Goal: Check status: Check status

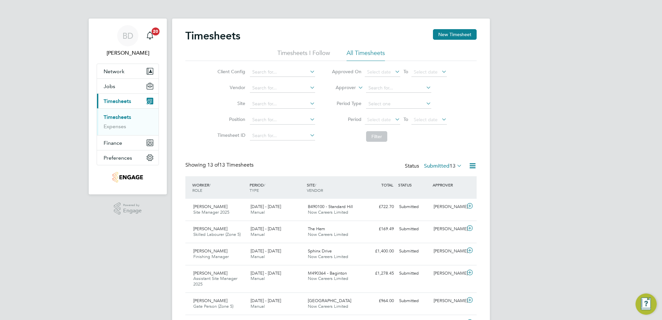
click at [394, 120] on icon at bounding box center [394, 119] width 0 height 9
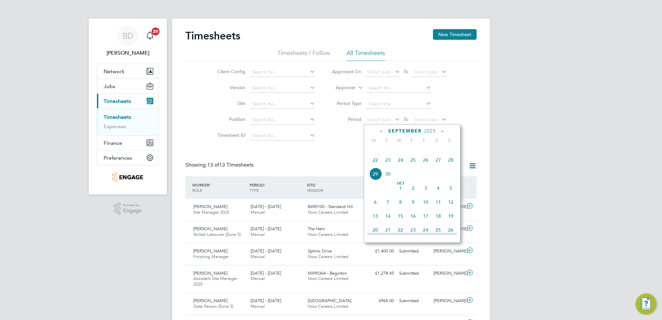
click at [376, 166] on span "22" at bounding box center [375, 160] width 13 height 13
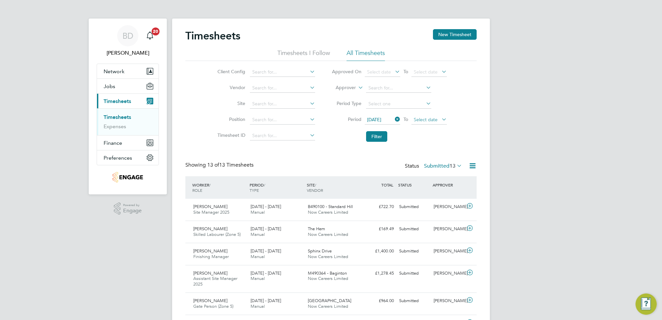
click at [429, 120] on span "Select date" at bounding box center [426, 120] width 24 height 6
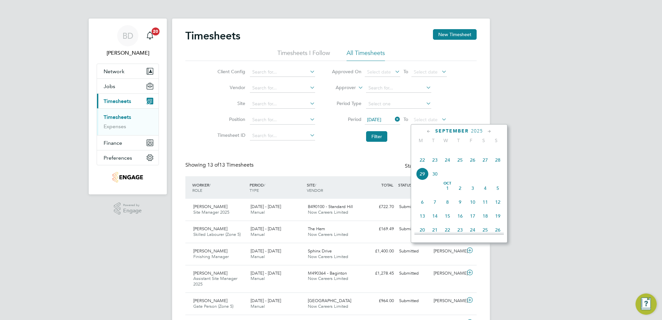
click at [474, 166] on span "26" at bounding box center [473, 160] width 13 height 13
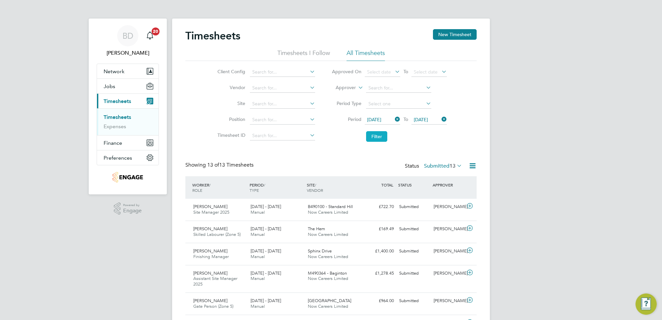
click at [383, 140] on button "Filter" at bounding box center [376, 136] width 21 height 11
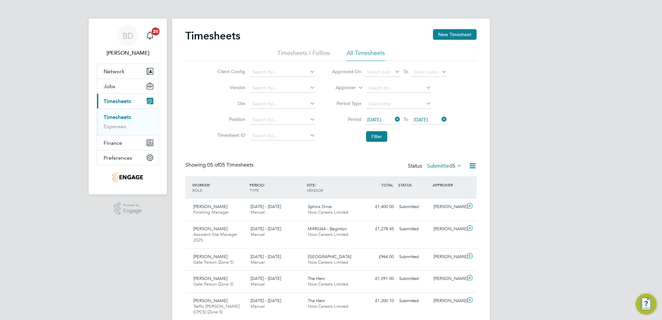
click at [456, 164] on icon at bounding box center [456, 165] width 0 height 9
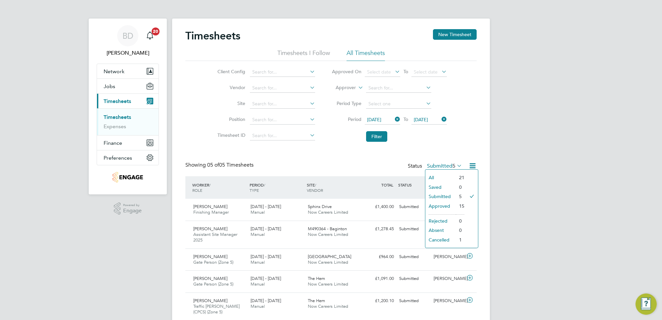
click at [442, 205] on li "Approved" at bounding box center [440, 205] width 30 height 9
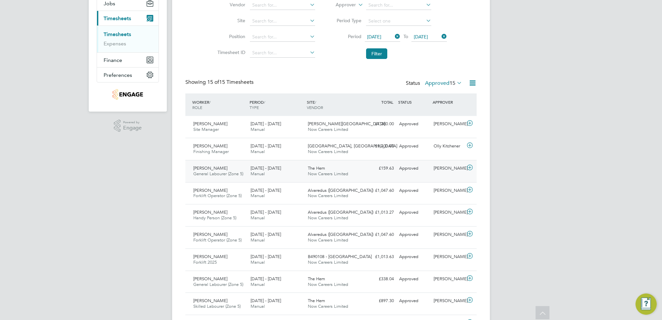
click at [467, 166] on icon at bounding box center [470, 167] width 8 height 5
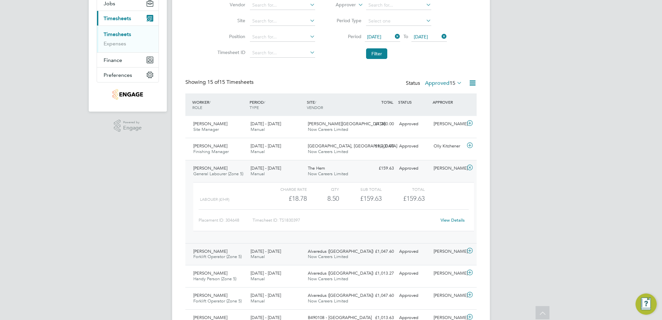
click at [471, 252] on icon at bounding box center [470, 250] width 8 height 5
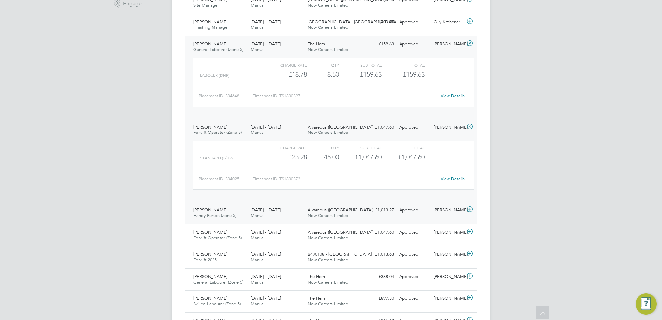
click at [471, 209] on icon at bounding box center [470, 209] width 8 height 5
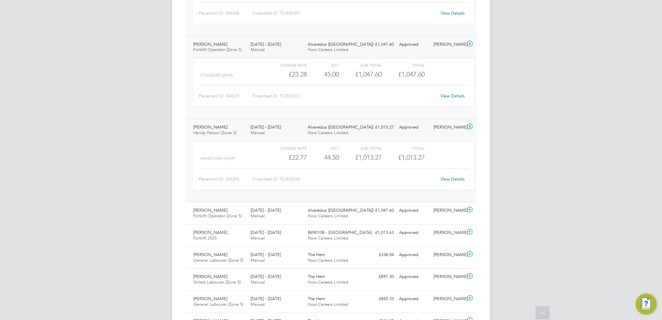
scroll to position [373, 0]
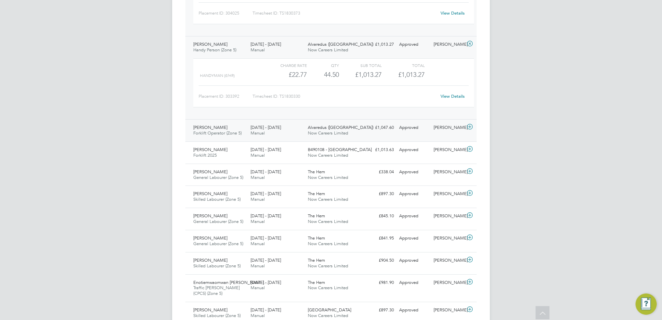
click at [468, 126] on icon at bounding box center [470, 126] width 8 height 5
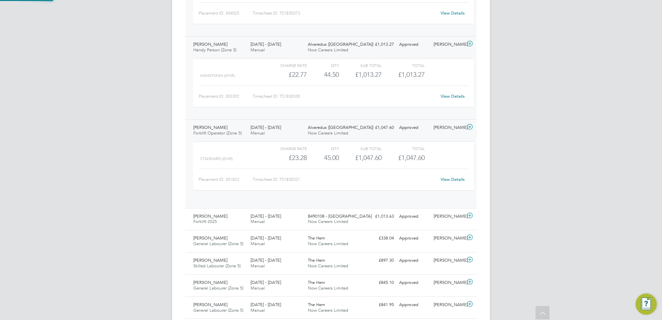
scroll to position [11, 65]
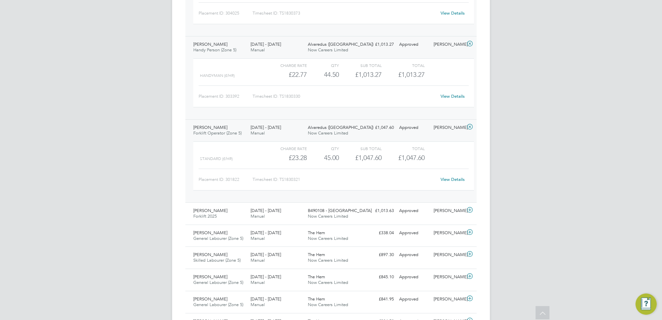
click at [469, 45] on icon at bounding box center [470, 43] width 8 height 5
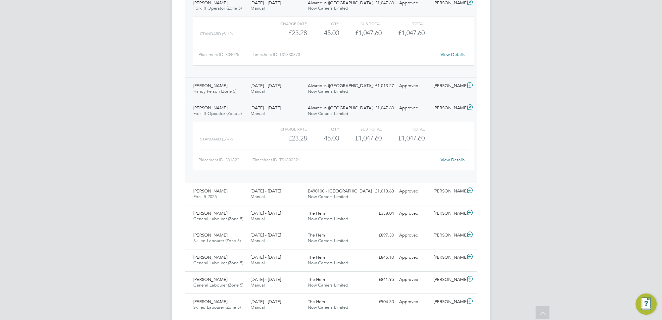
scroll to position [290, 0]
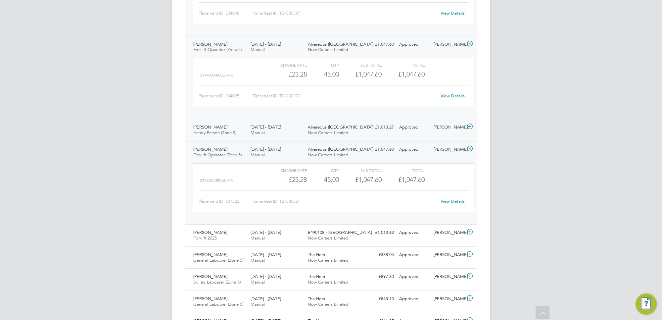
click at [469, 44] on icon at bounding box center [470, 43] width 8 height 5
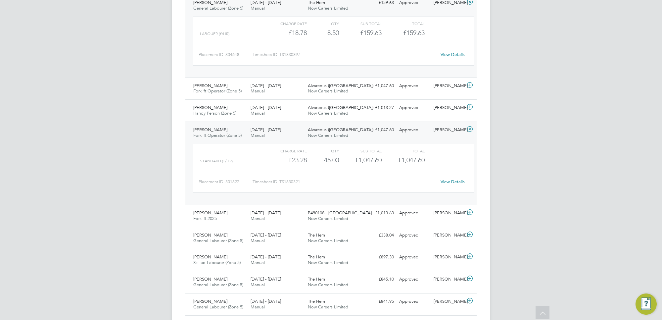
scroll to position [166, 0]
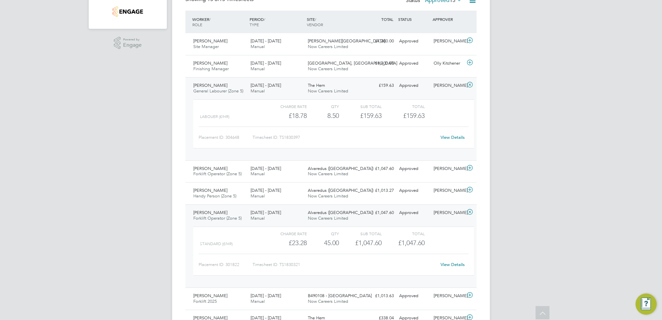
click at [470, 85] on icon at bounding box center [470, 84] width 8 height 5
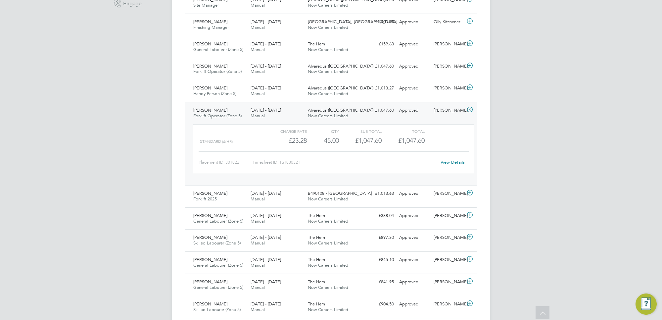
scroll to position [248, 0]
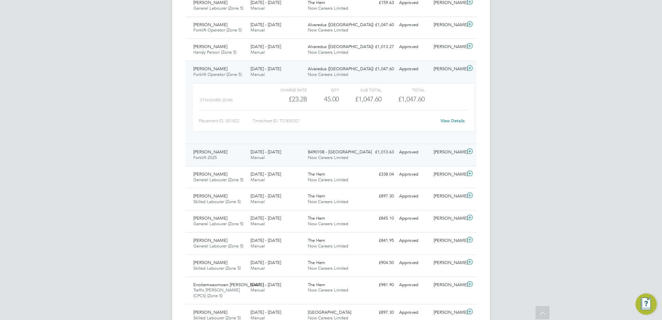
click at [472, 151] on icon at bounding box center [470, 151] width 8 height 5
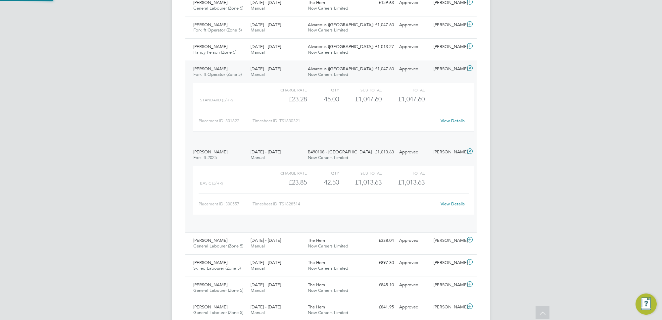
scroll to position [11, 65]
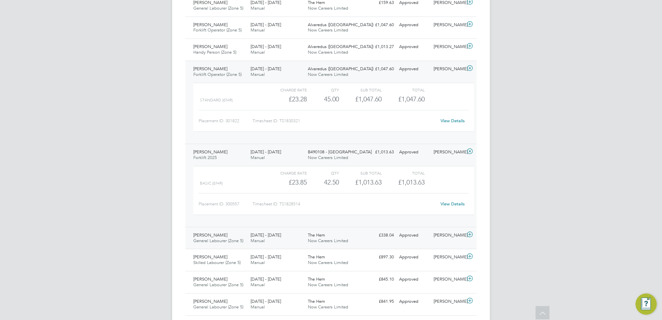
click at [469, 234] on icon at bounding box center [470, 234] width 8 height 5
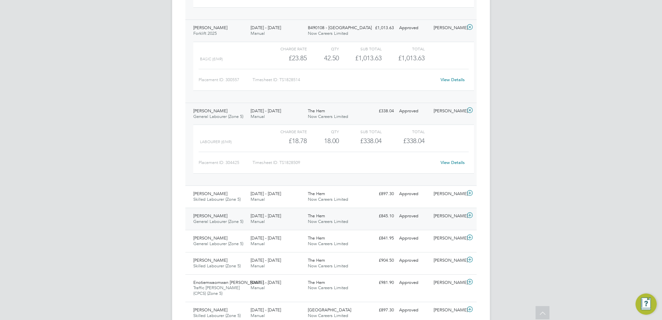
scroll to position [414, 0]
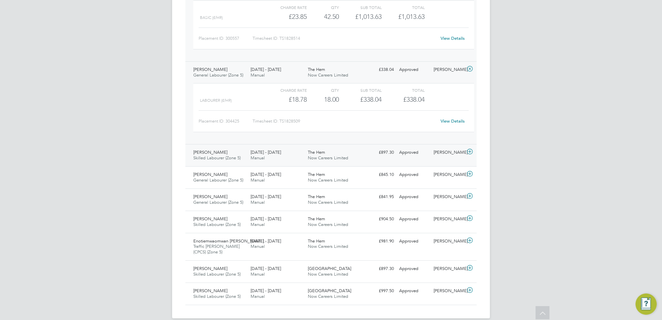
click at [472, 154] on icon at bounding box center [470, 151] width 8 height 5
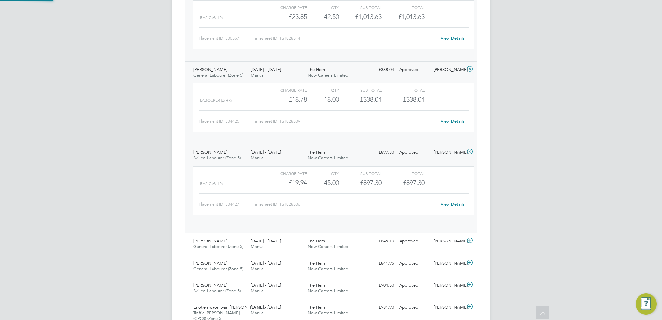
scroll to position [11, 65]
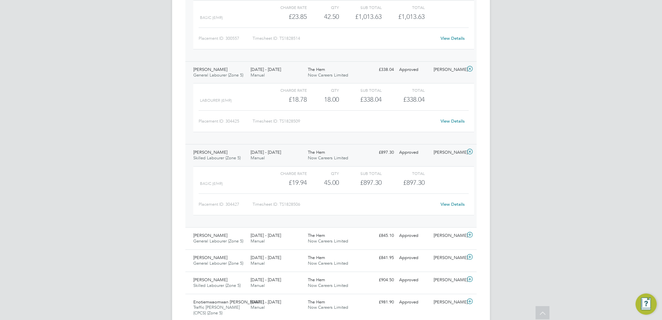
click at [469, 70] on icon at bounding box center [470, 68] width 8 height 5
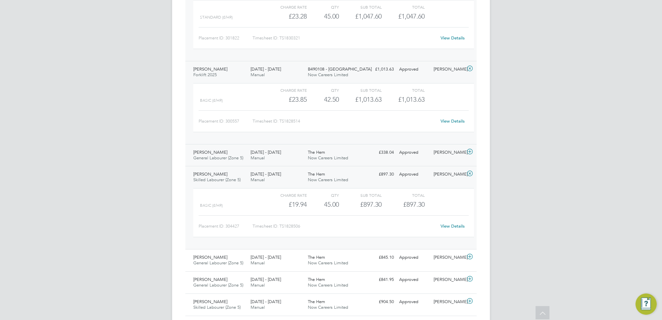
scroll to position [290, 0]
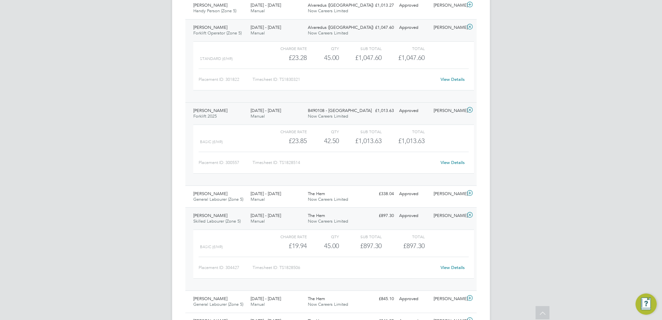
click at [469, 109] on icon at bounding box center [470, 109] width 8 height 5
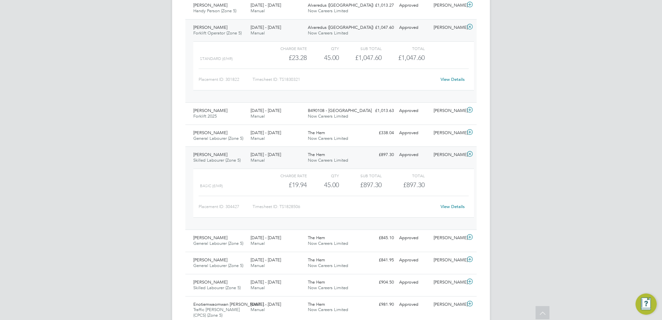
click at [467, 25] on icon at bounding box center [470, 26] width 8 height 5
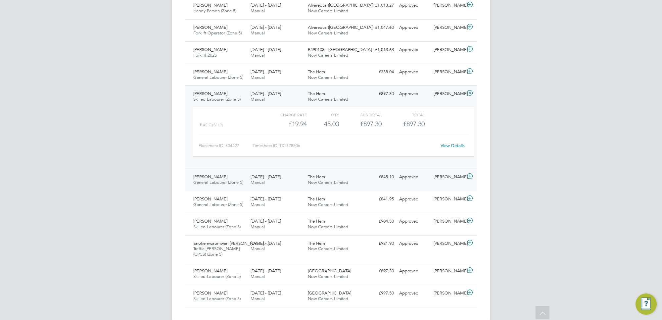
click at [472, 174] on icon at bounding box center [470, 176] width 8 height 5
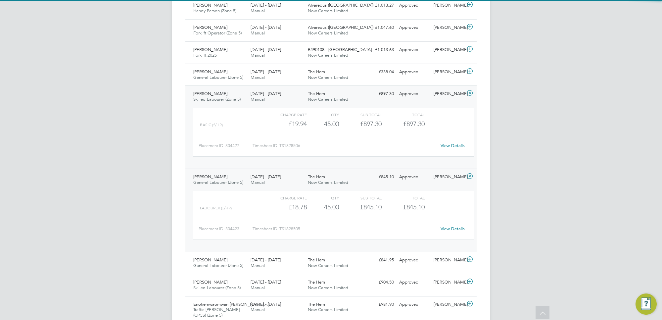
scroll to position [363, 0]
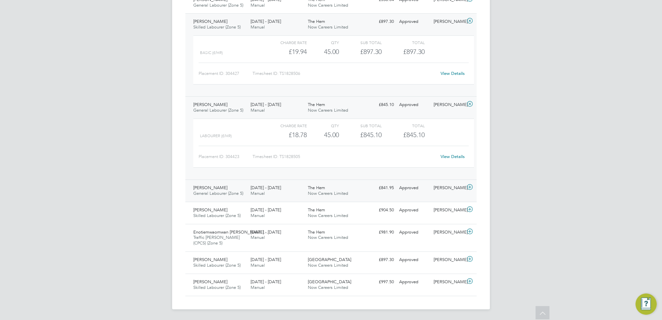
click at [469, 188] on icon at bounding box center [470, 186] width 8 height 5
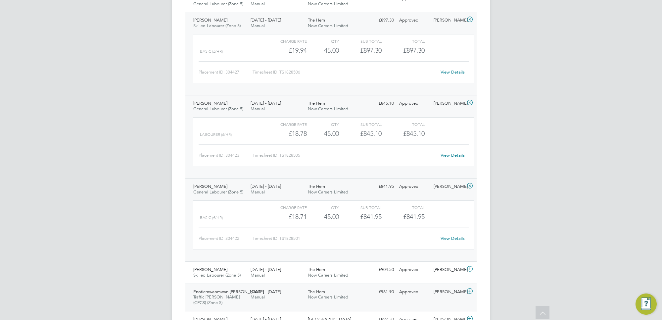
scroll to position [424, 0]
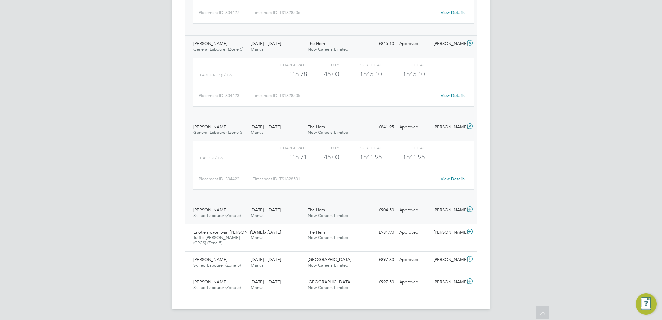
click at [468, 209] on icon at bounding box center [470, 209] width 8 height 5
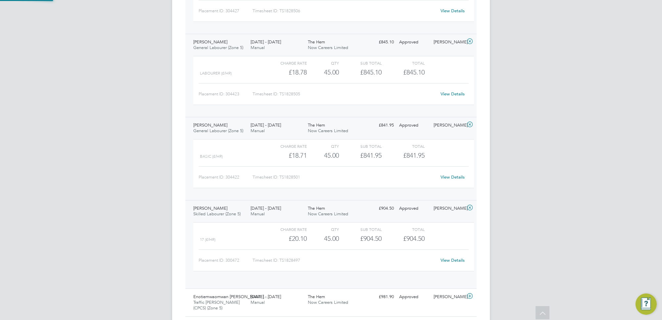
scroll to position [11, 65]
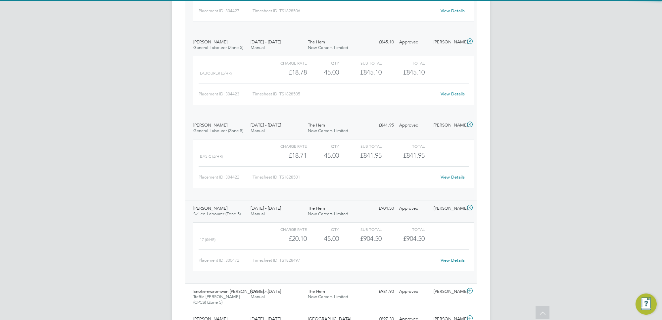
click at [467, 125] on icon at bounding box center [470, 124] width 8 height 5
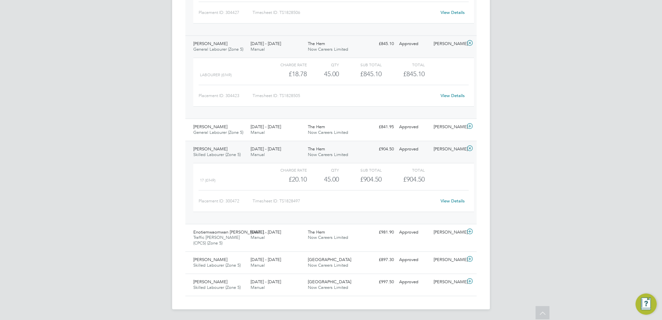
click at [467, 41] on icon at bounding box center [470, 42] width 8 height 5
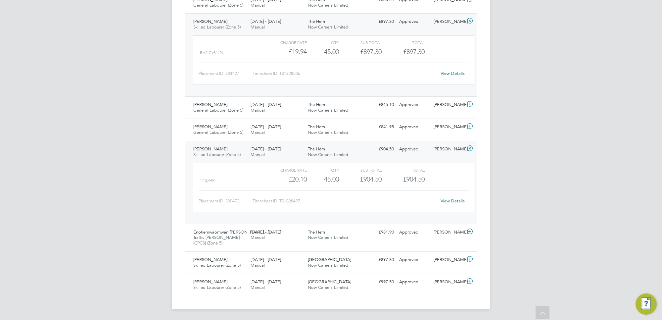
scroll to position [322, 0]
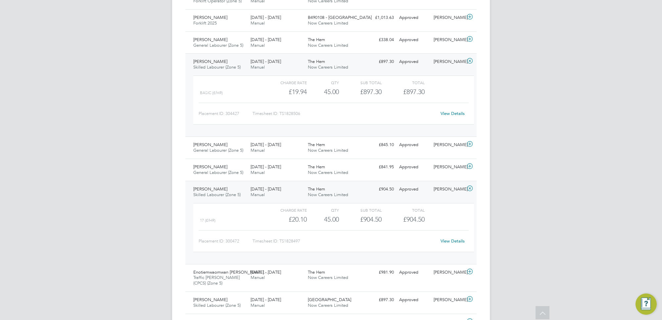
click at [469, 61] on icon at bounding box center [470, 60] width 8 height 5
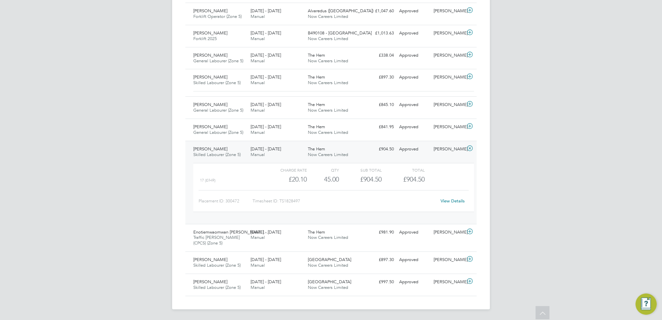
scroll to position [302, 0]
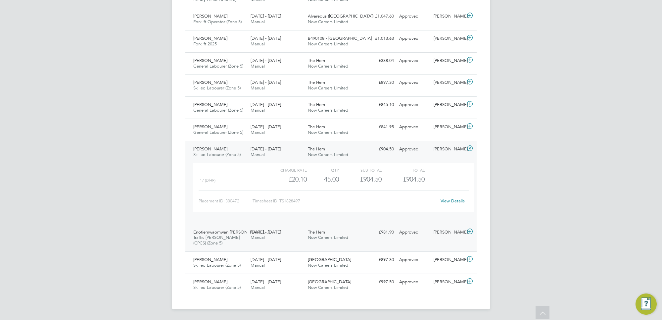
click at [471, 230] on icon at bounding box center [470, 231] width 8 height 5
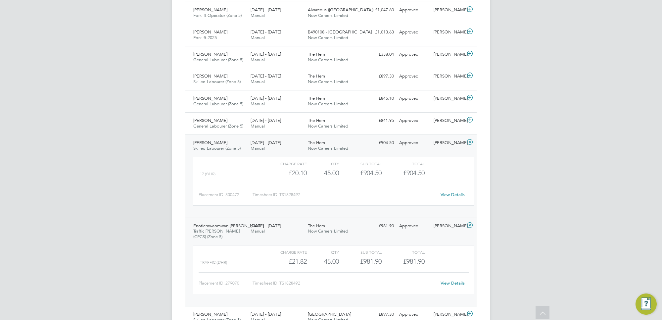
scroll to position [363, 0]
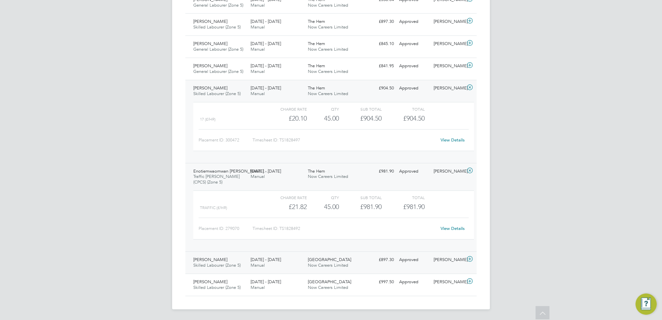
click at [469, 256] on icon at bounding box center [470, 258] width 8 height 5
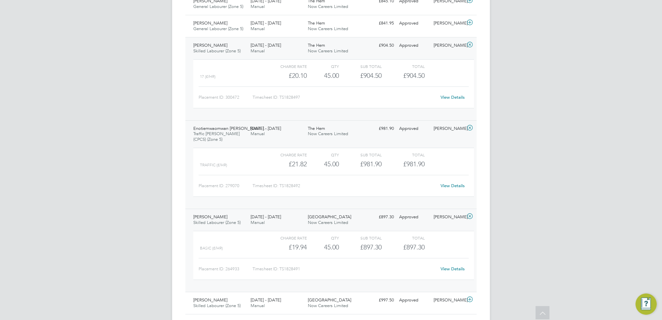
scroll to position [424, 0]
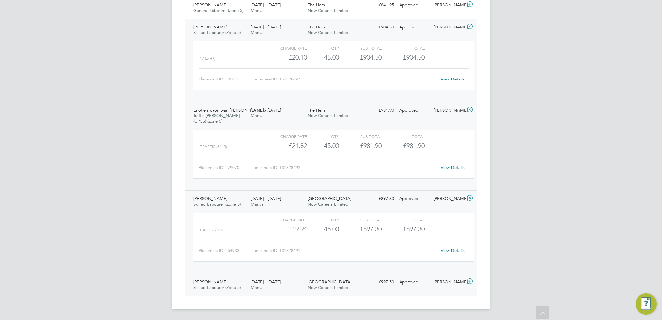
click at [470, 280] on icon at bounding box center [470, 280] width 8 height 5
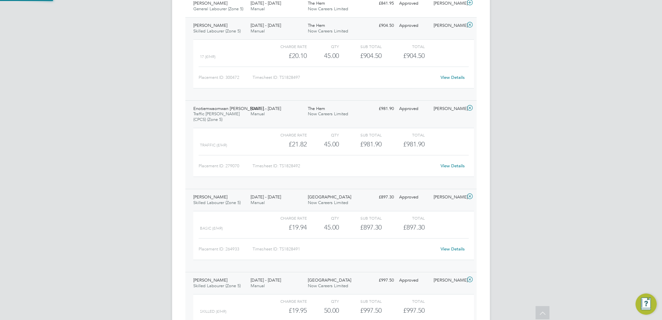
scroll to position [11, 65]
click at [467, 192] on div "[PERSON_NAME] Skilled Labourer (Zone 5) [DATE] - [DATE] [DATE] - [DATE] Manual …" at bounding box center [330, 230] width 291 height 83
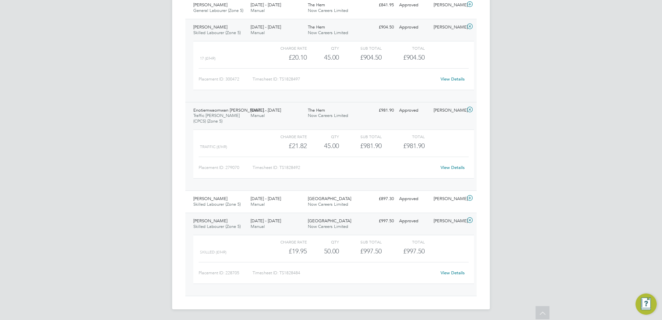
click at [471, 110] on icon at bounding box center [470, 109] width 8 height 5
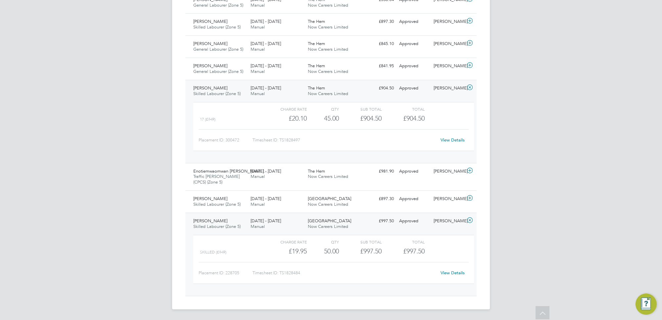
click at [470, 85] on icon at bounding box center [470, 87] width 8 height 5
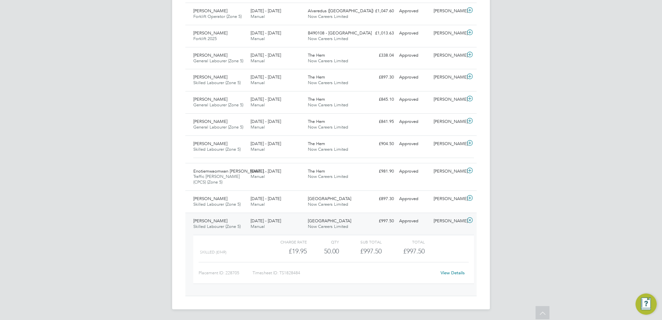
scroll to position [302, 0]
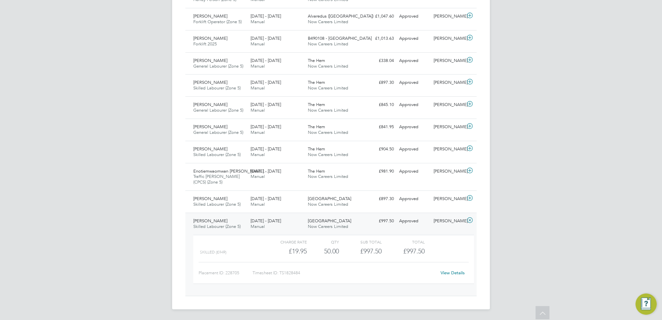
click at [467, 218] on icon at bounding box center [470, 220] width 8 height 5
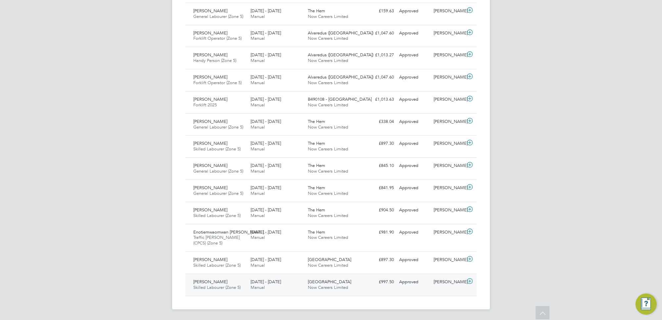
scroll to position [241, 0]
